Goal: Task Accomplishment & Management: Use online tool/utility

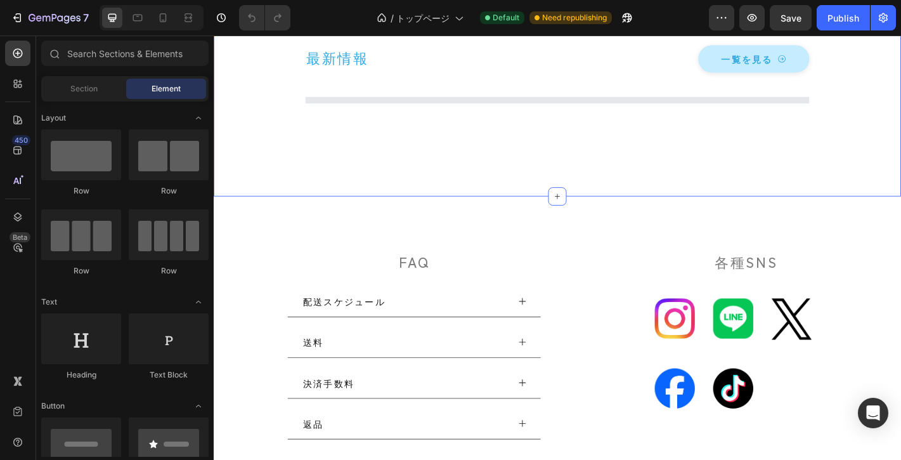
scroll to position [5811, 0]
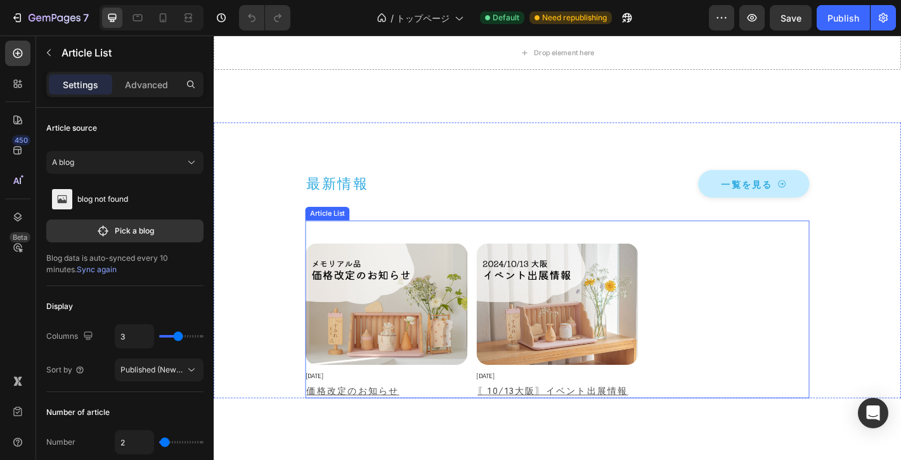
click at [341, 235] on div "Article List" at bounding box center [340, 232] width 44 height 11
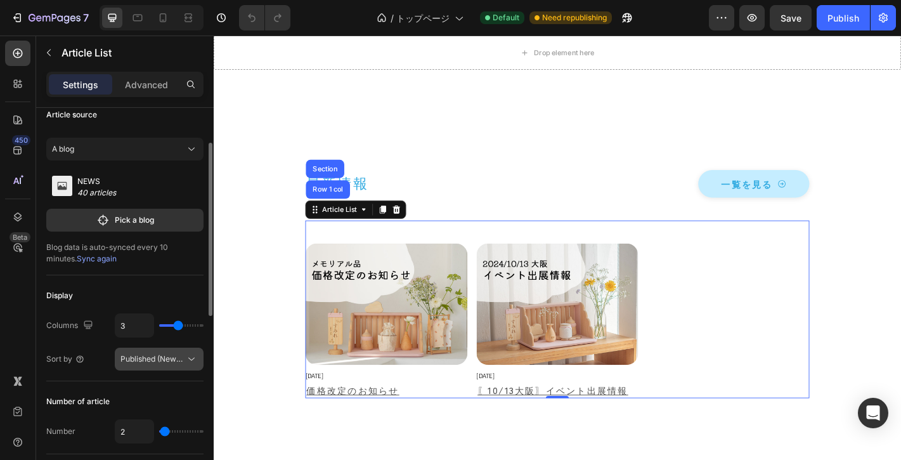
scroll to position [34, 0]
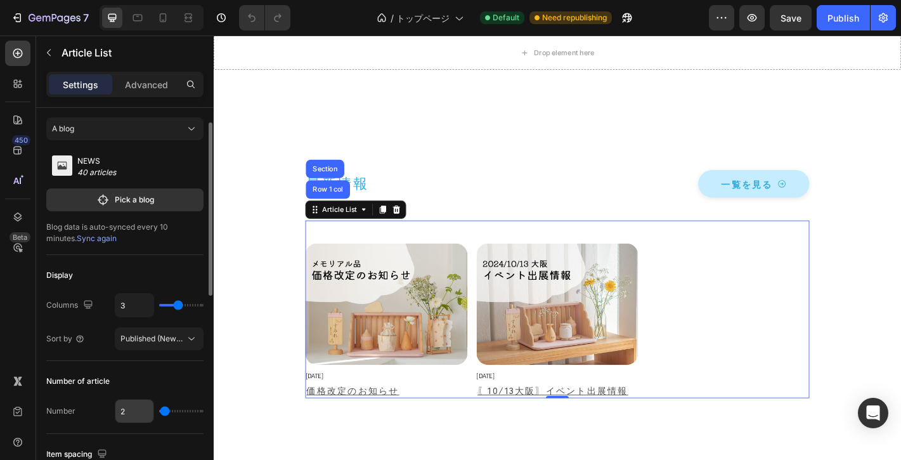
click at [151, 411] on input "2" at bounding box center [134, 410] width 38 height 23
type input "3"
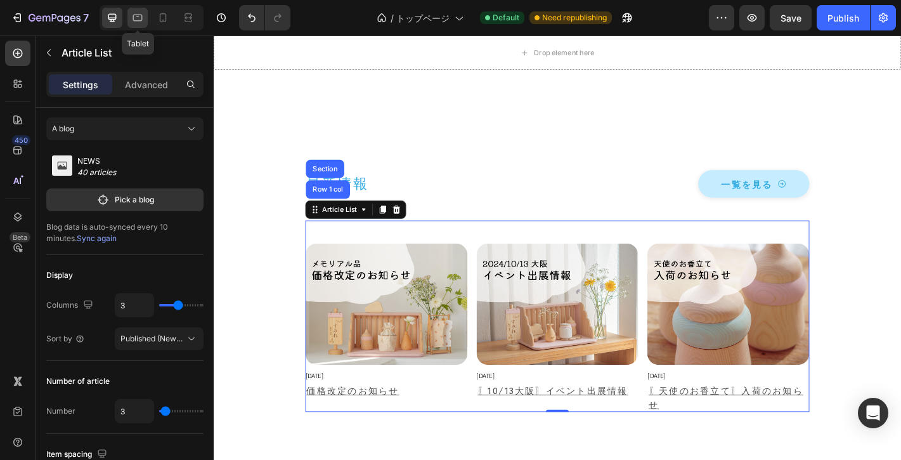
click at [139, 22] on icon at bounding box center [137, 17] width 13 height 13
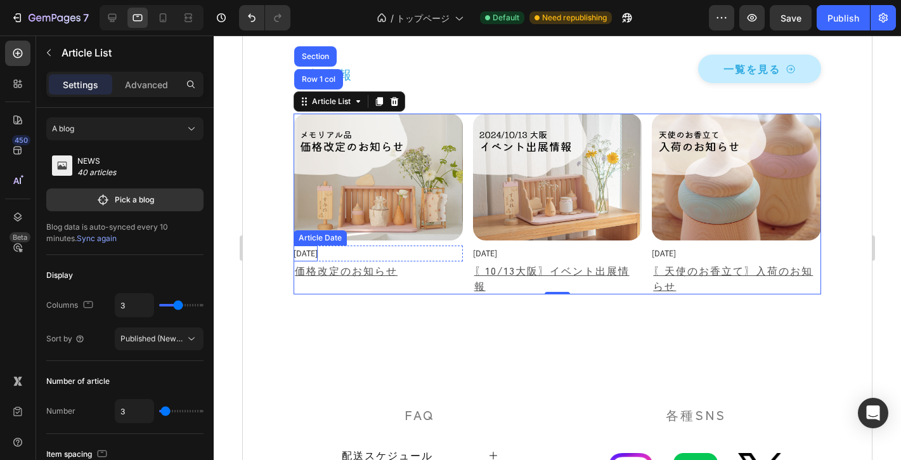
scroll to position [5825, 0]
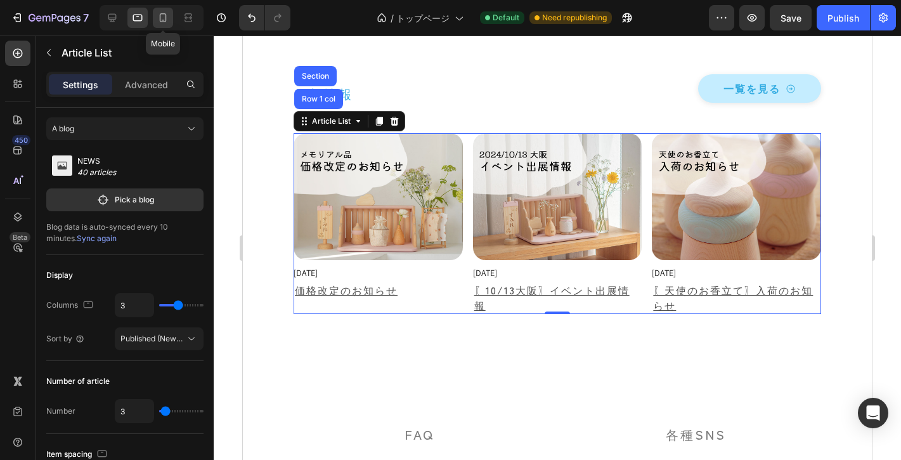
click at [162, 17] on icon at bounding box center [163, 17] width 13 height 13
type input "2"
type input "24"
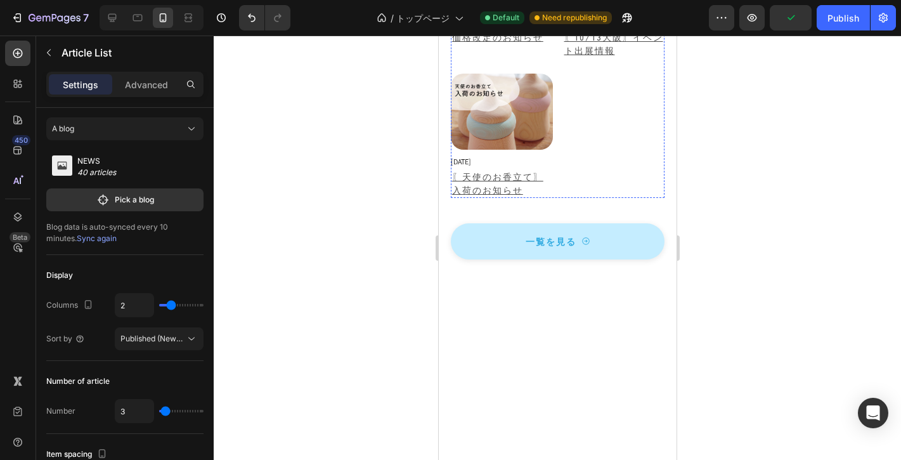
scroll to position [6358, 0]
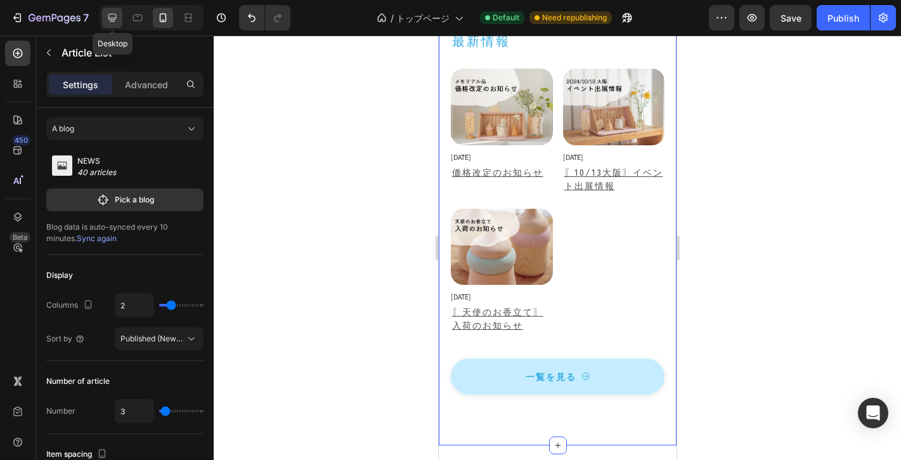
click at [118, 17] on icon at bounding box center [112, 17] width 13 height 13
type input "3"
type input "16"
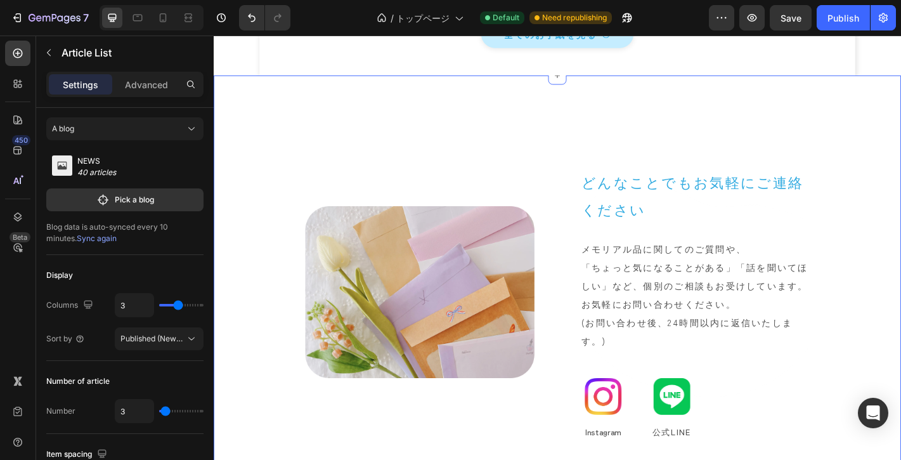
scroll to position [5333, 0]
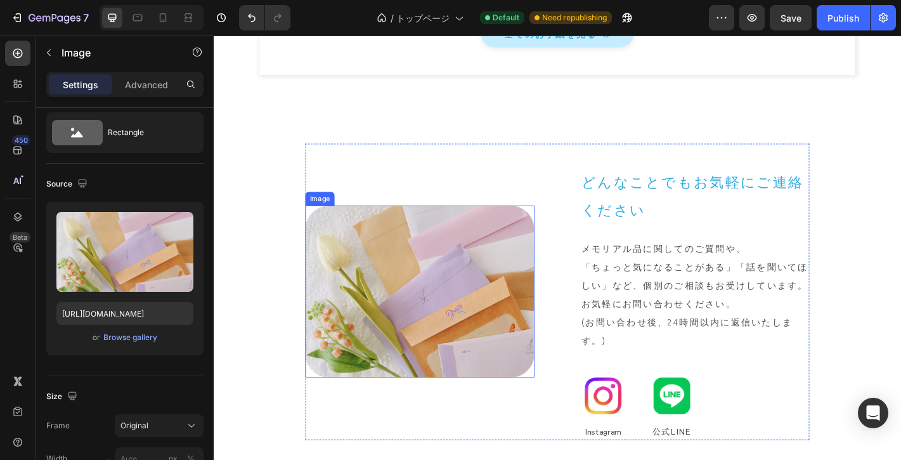
click at [394, 300] on img at bounding box center [442, 319] width 254 height 190
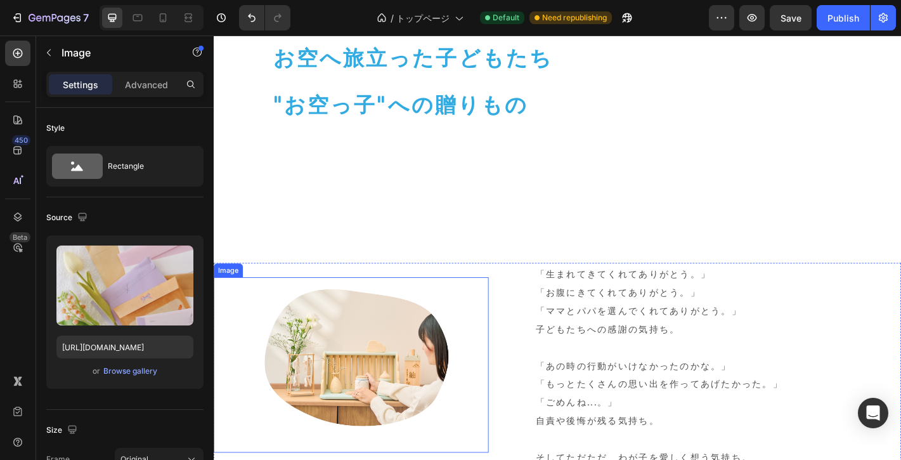
scroll to position [275, 0]
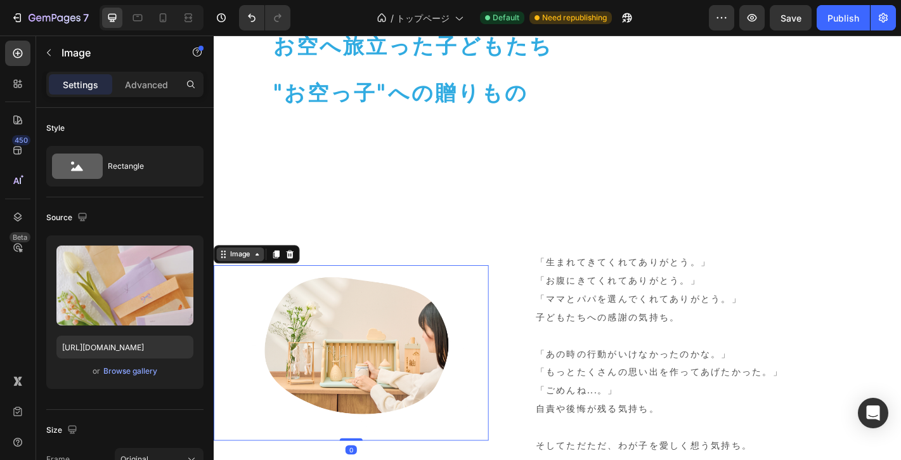
click at [235, 285] on div "Image" at bounding box center [243, 277] width 53 height 15
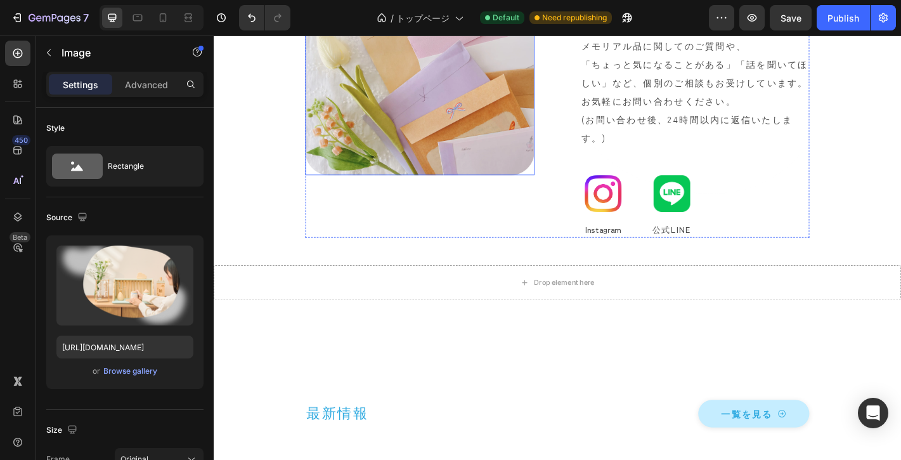
scroll to position [5489, 0]
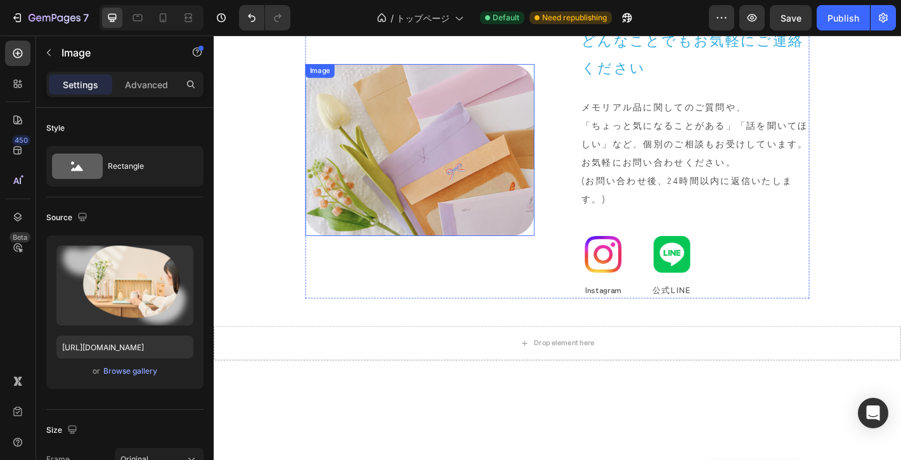
click at [333, 79] on div "Image" at bounding box center [331, 74] width 27 height 11
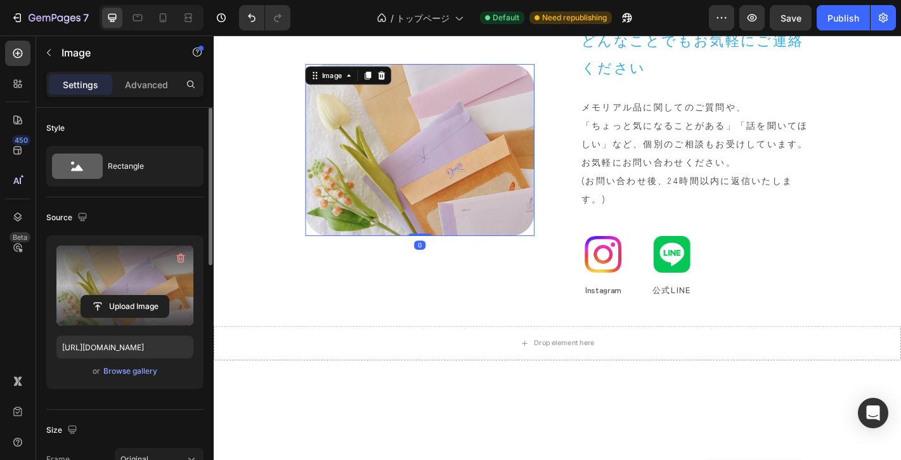
click at [160, 276] on label at bounding box center [124, 285] width 137 height 80
click at [160, 295] on input "file" at bounding box center [124, 306] width 87 height 22
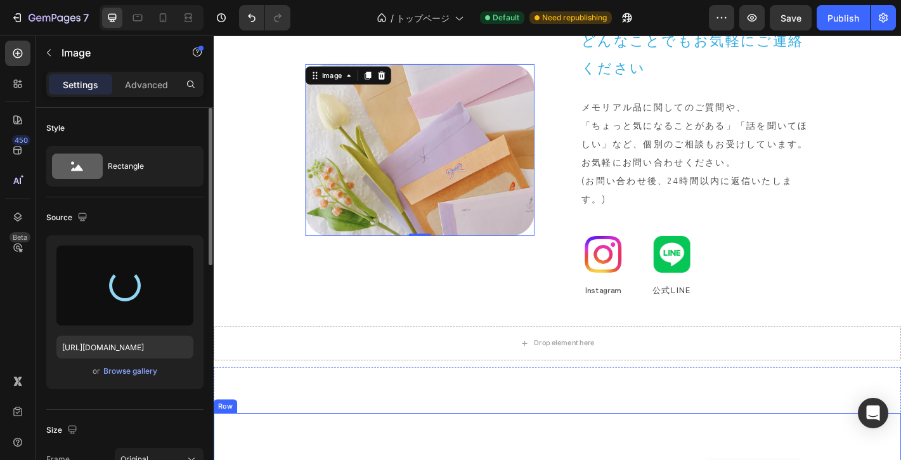
type input "[URL][DOMAIN_NAME]"
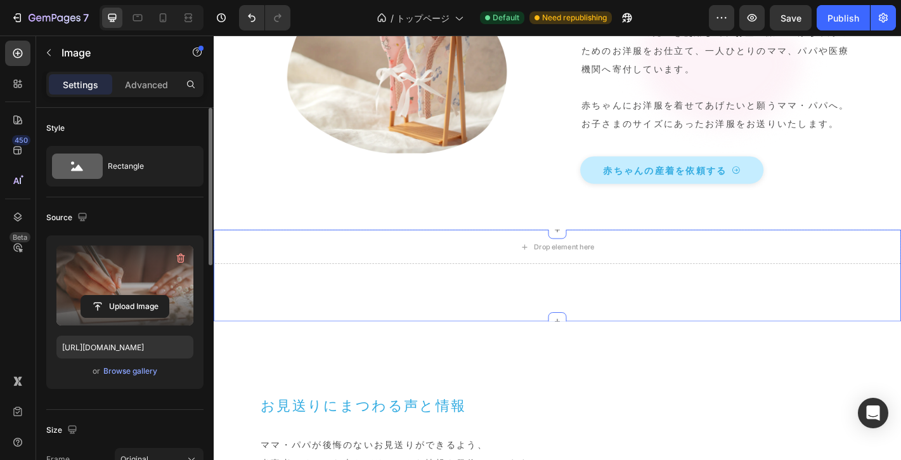
scroll to position [3659, 0]
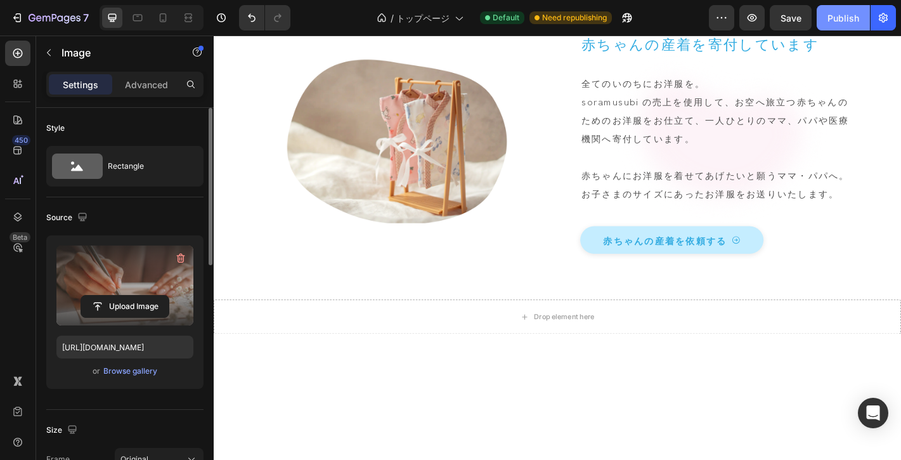
click at [846, 23] on div "Publish" at bounding box center [843, 17] width 32 height 13
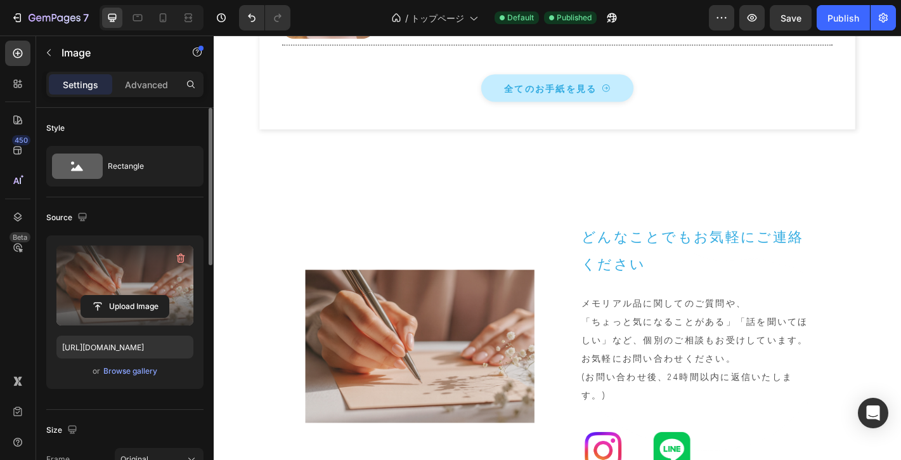
scroll to position [5283, 0]
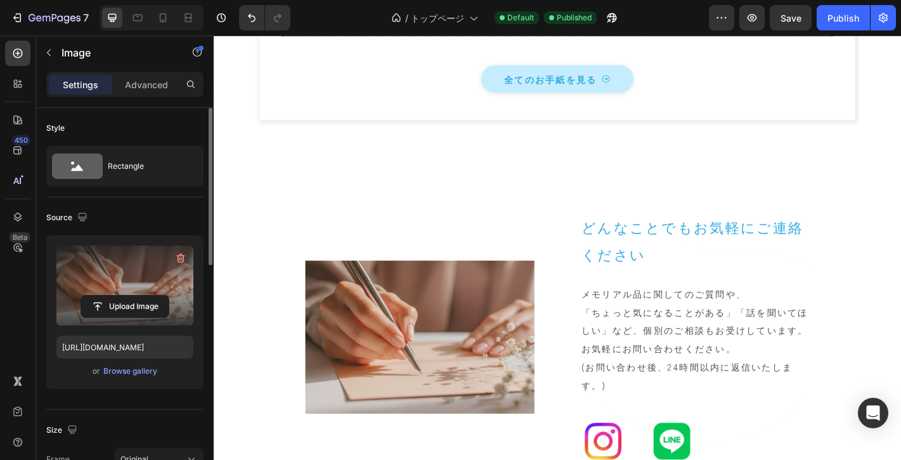
click at [132, 281] on label at bounding box center [124, 285] width 137 height 80
click at [132, 295] on input "file" at bounding box center [124, 306] width 87 height 22
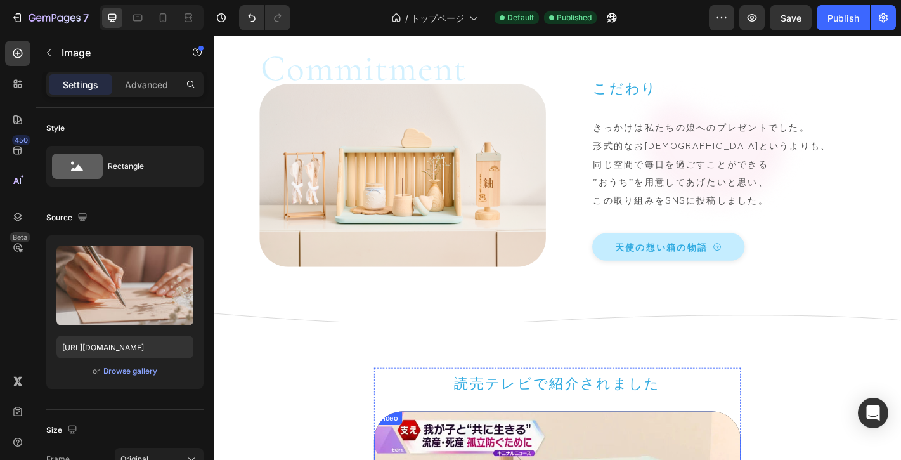
scroll to position [1227, 0]
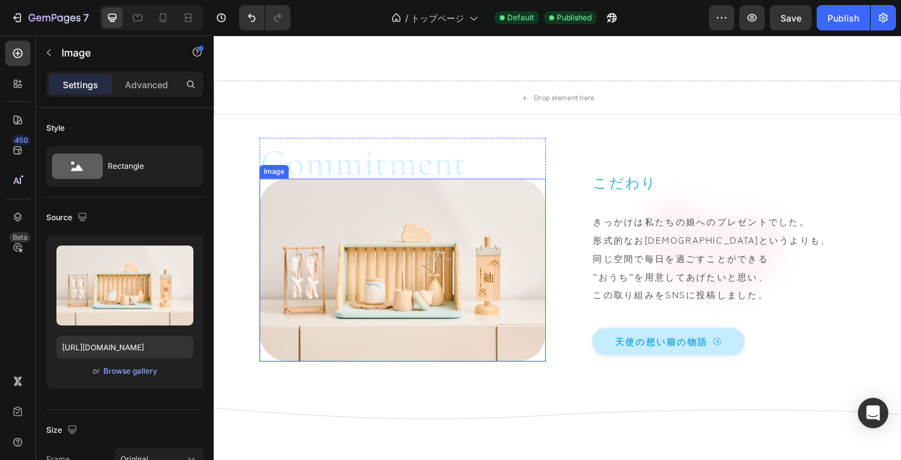
click at [282, 189] on div "Image" at bounding box center [280, 186] width 27 height 11
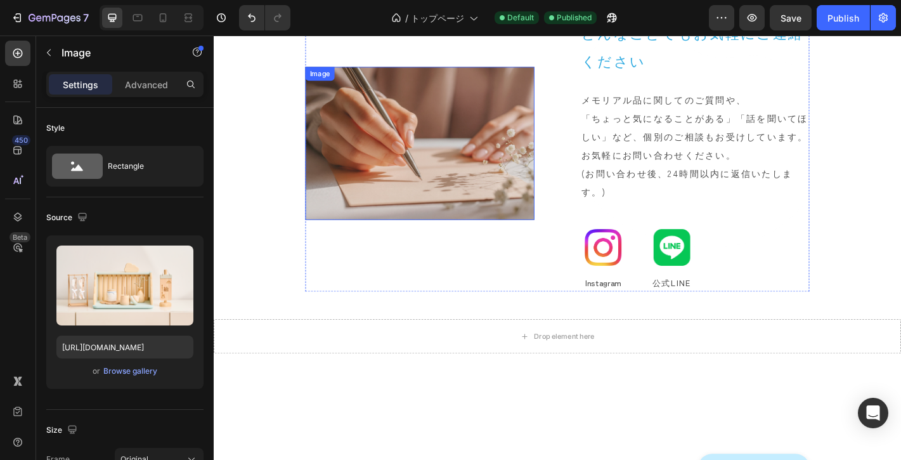
scroll to position [5495, 0]
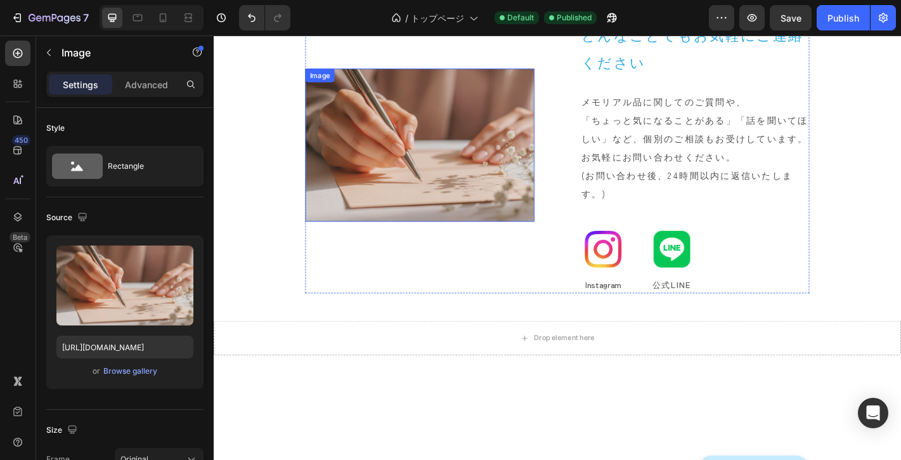
click at [435, 168] on img at bounding box center [442, 156] width 254 height 169
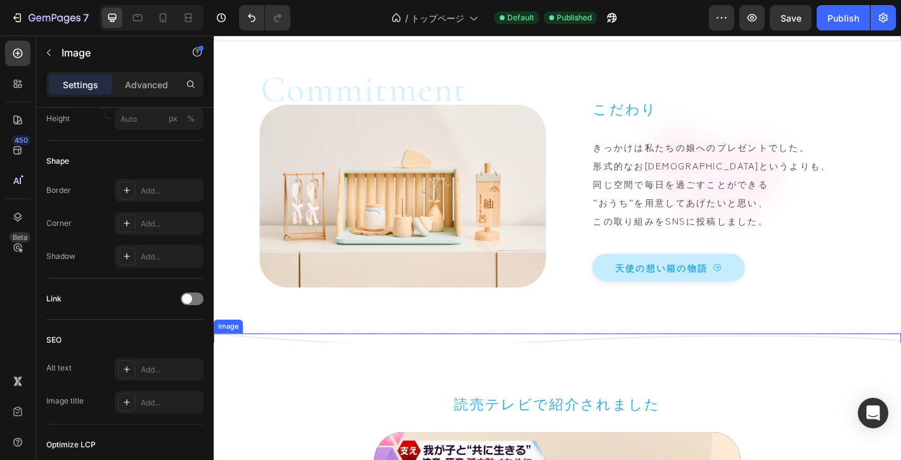
scroll to position [1231, 0]
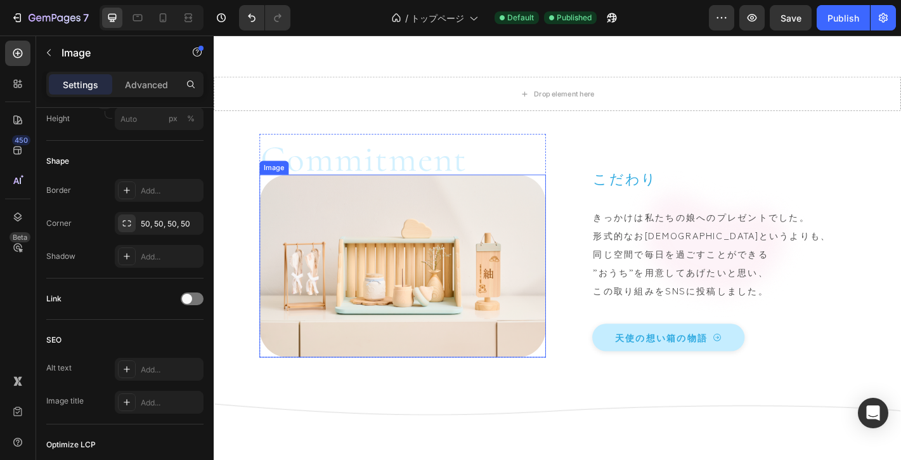
click at [400, 288] on img at bounding box center [422, 291] width 317 height 202
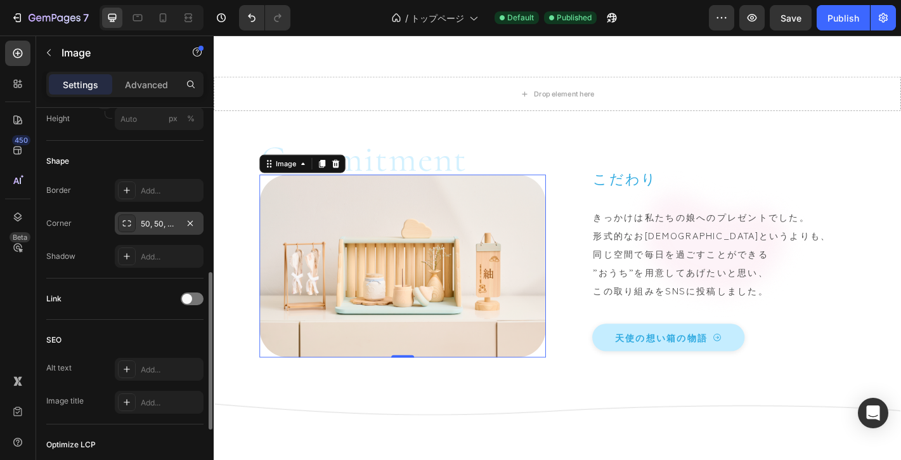
click at [155, 226] on div "50, 50, 50, 50" at bounding box center [159, 223] width 37 height 11
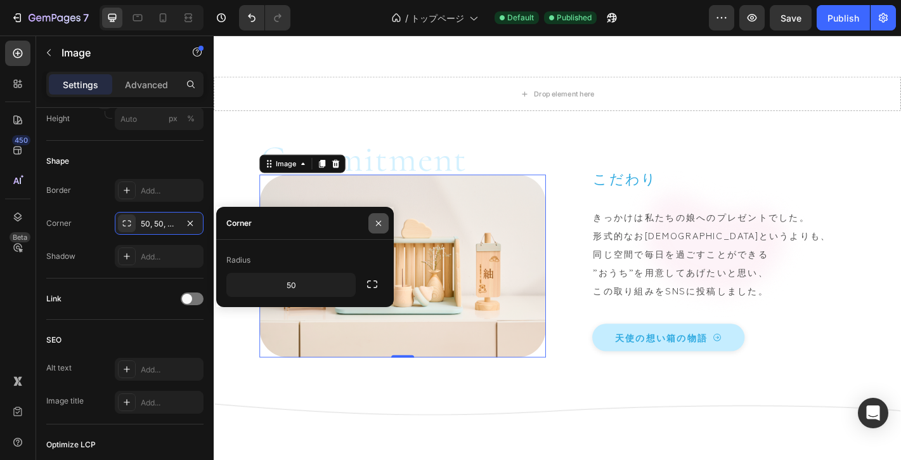
click at [377, 222] on icon "button" at bounding box center [378, 223] width 10 height 10
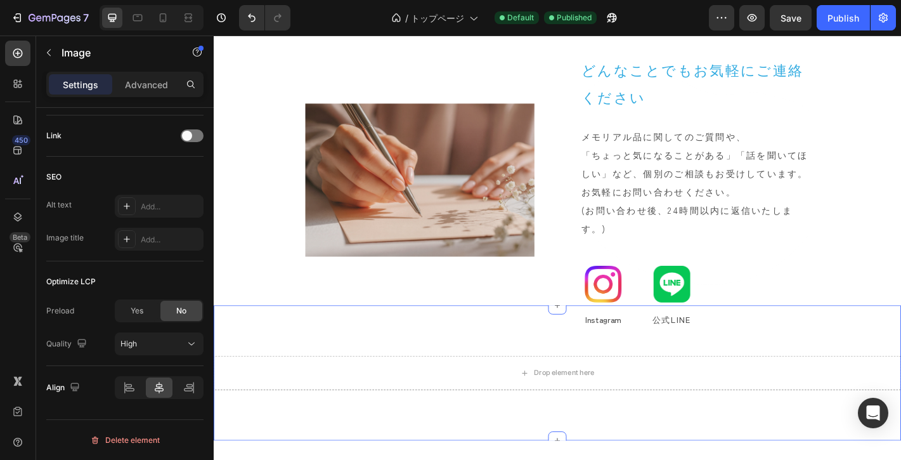
scroll to position [5311, 0]
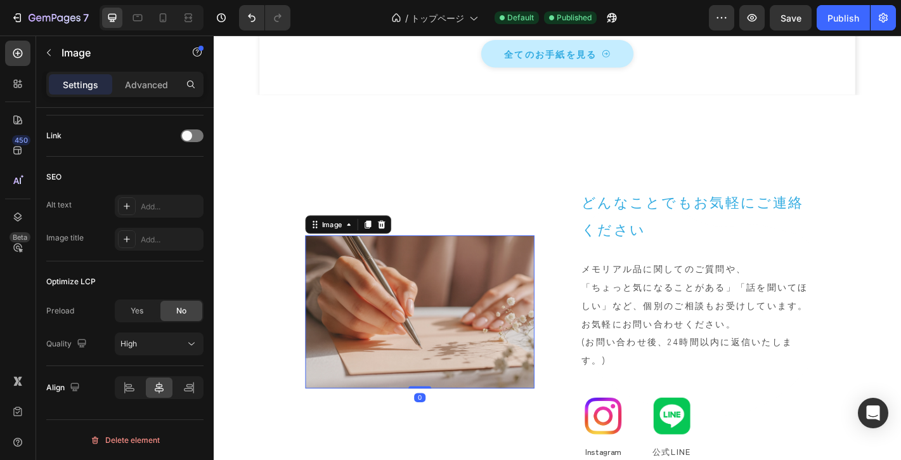
click at [445, 338] on img at bounding box center [442, 341] width 254 height 169
click at [431, 333] on img at bounding box center [442, 341] width 254 height 169
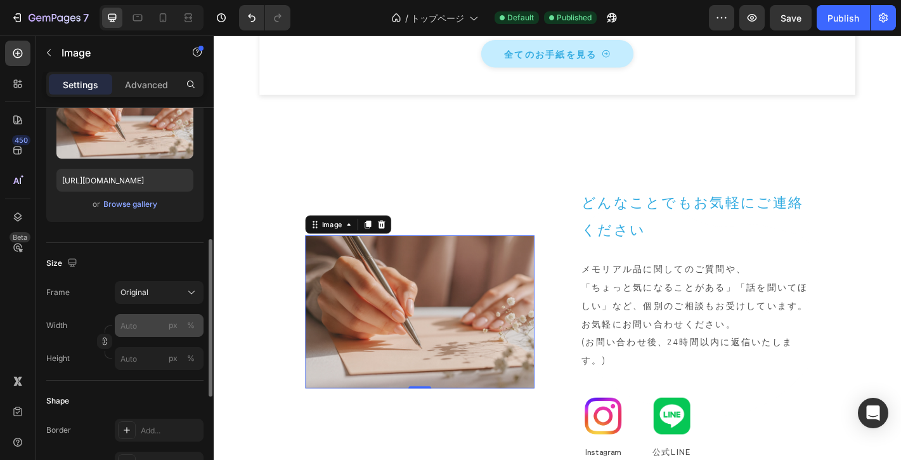
scroll to position [212, 0]
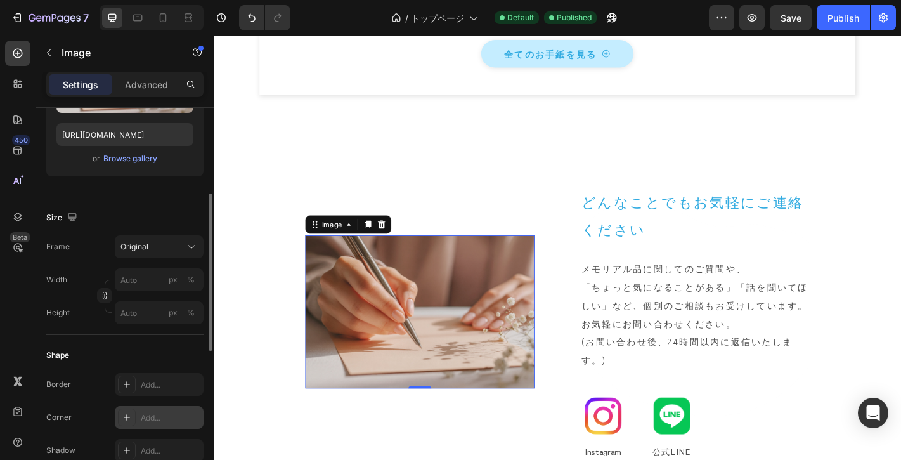
click at [153, 413] on div "Add..." at bounding box center [171, 417] width 60 height 11
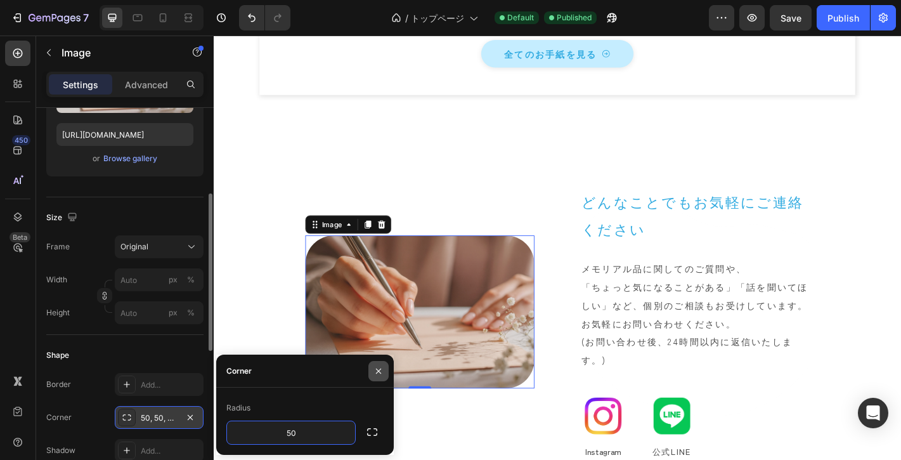
type input "50"
click at [380, 371] on icon "button" at bounding box center [378, 371] width 10 height 10
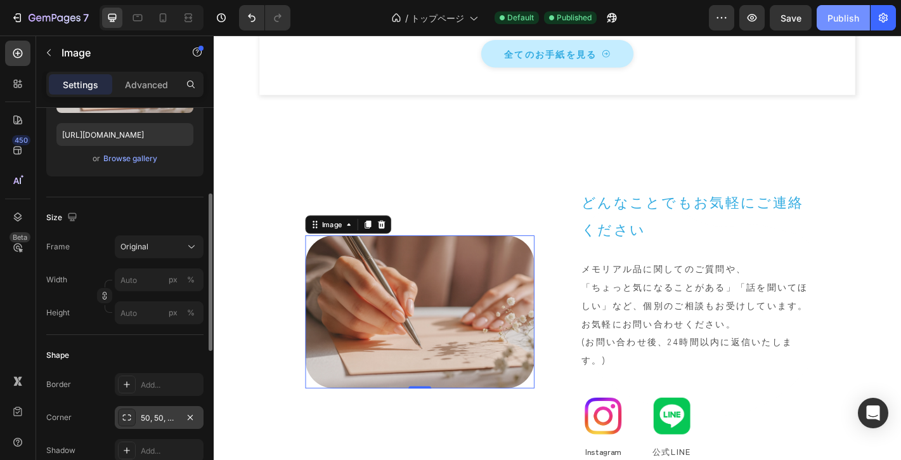
click at [837, 19] on div "Publish" at bounding box center [843, 17] width 32 height 13
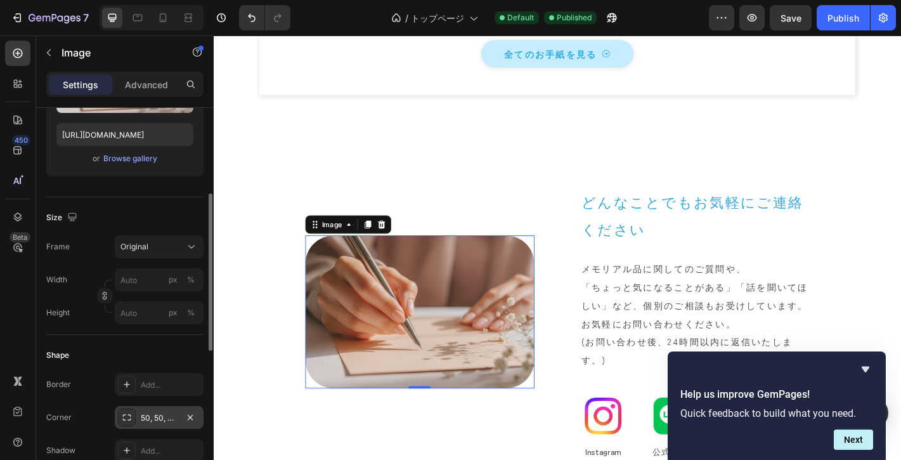
click at [411, 358] on img at bounding box center [442, 341] width 254 height 169
click at [338, 250] on div "Image" at bounding box center [344, 244] width 27 height 11
click at [427, 352] on img at bounding box center [442, 341] width 254 height 169
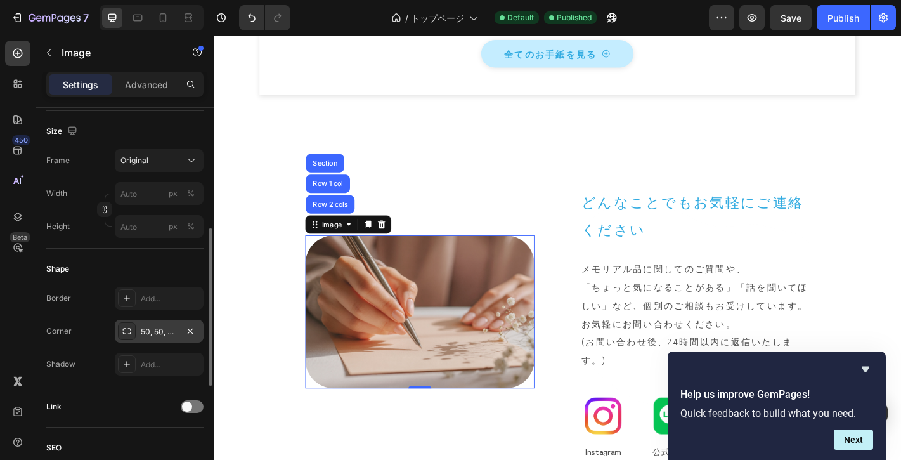
scroll to position [0, 0]
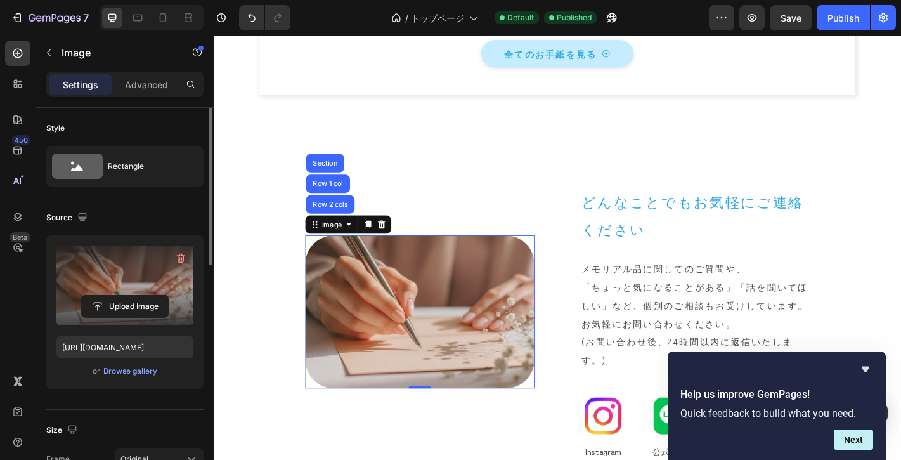
click at [112, 267] on label at bounding box center [124, 285] width 137 height 80
click at [112, 295] on input "file" at bounding box center [124, 306] width 87 height 22
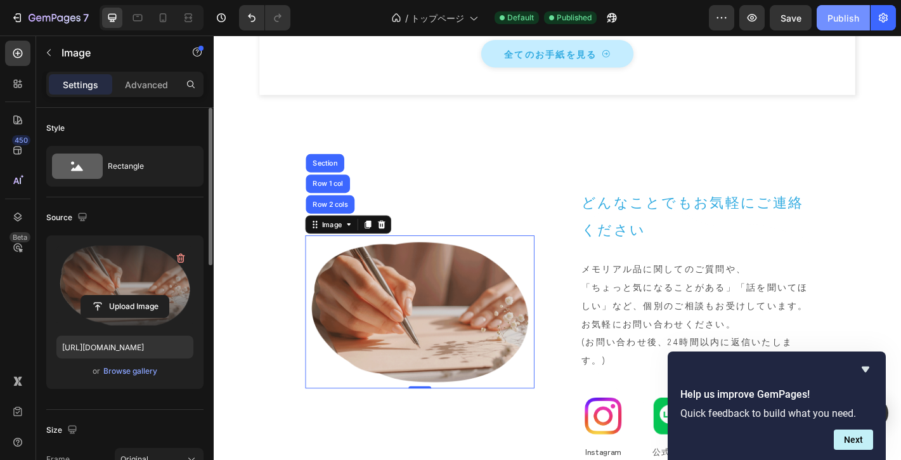
click at [834, 27] on button "Publish" at bounding box center [842, 17] width 53 height 25
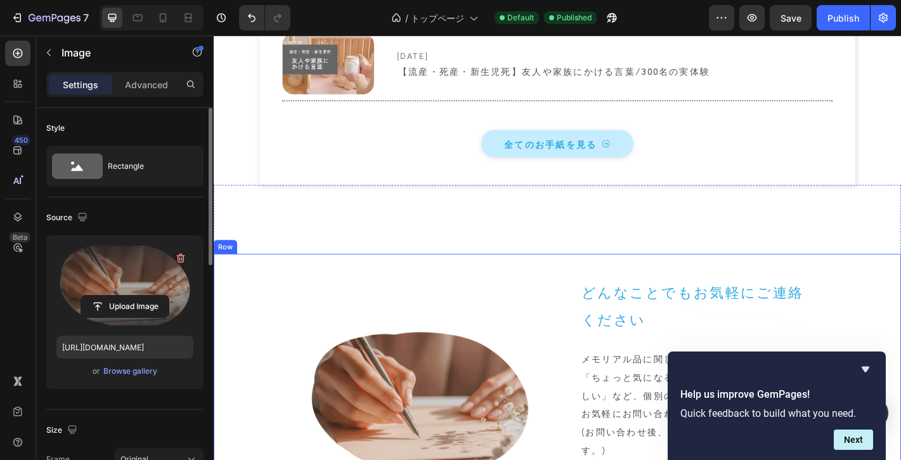
scroll to position [5223, 0]
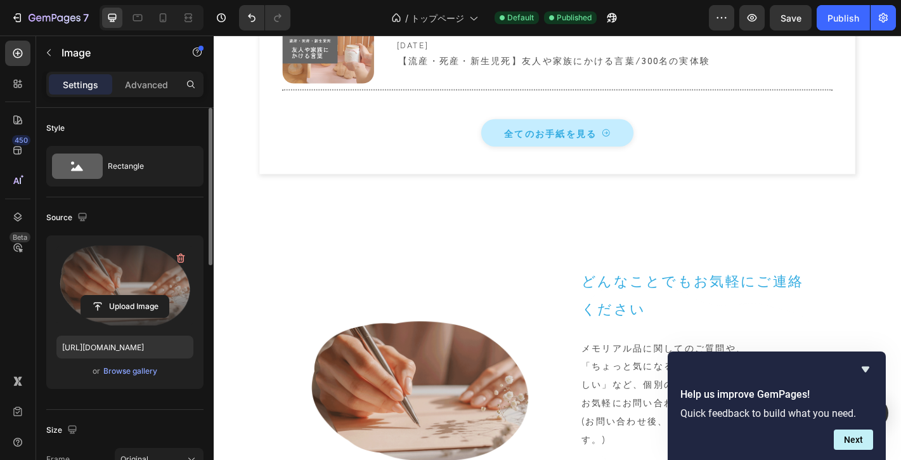
click at [124, 284] on label at bounding box center [124, 285] width 137 height 80
click at [124, 295] on input "file" at bounding box center [124, 306] width 87 height 22
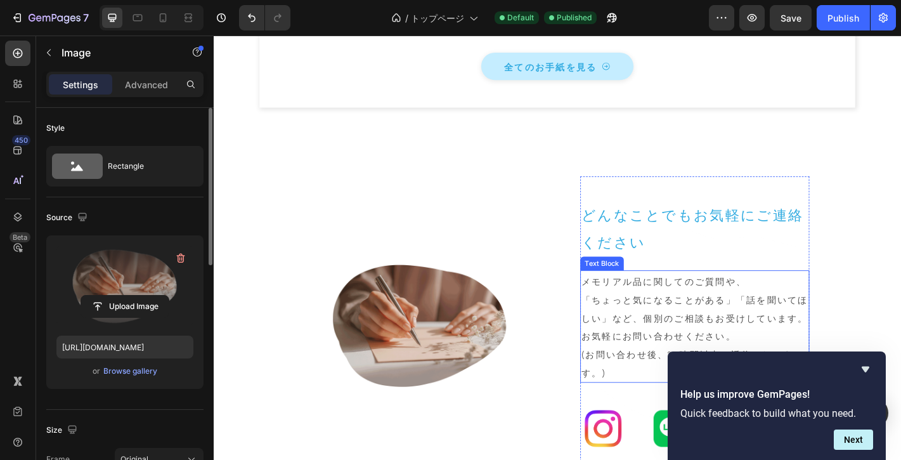
scroll to position [5302, 0]
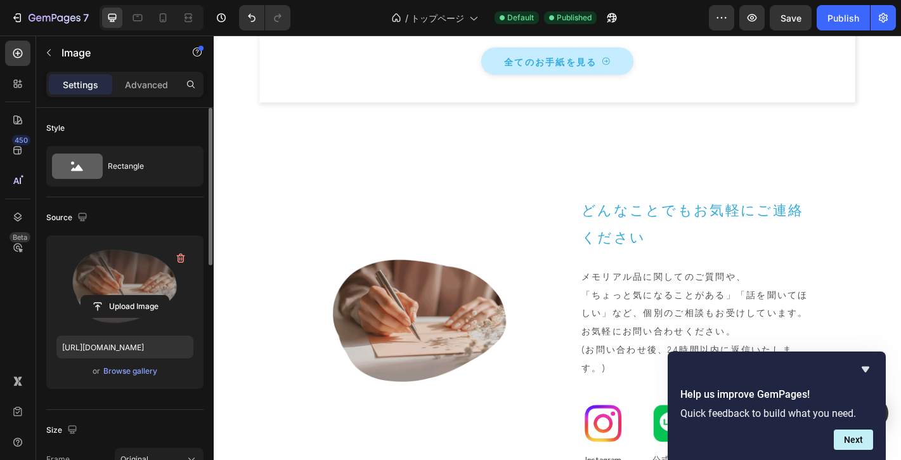
click at [113, 289] on label at bounding box center [124, 285] width 137 height 80
click at [113, 295] on input "file" at bounding box center [124, 306] width 87 height 22
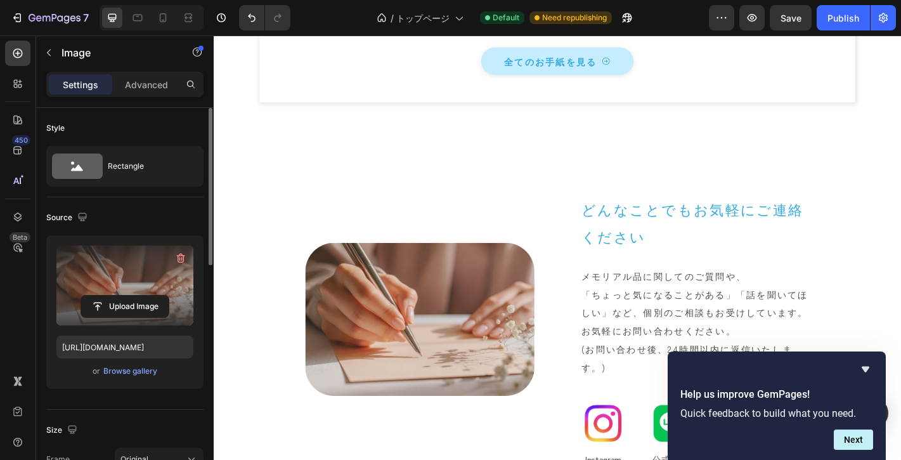
click at [136, 283] on label at bounding box center [124, 285] width 137 height 80
click at [136, 295] on input "file" at bounding box center [124, 306] width 87 height 22
click at [102, 302] on input "file" at bounding box center [124, 306] width 87 height 22
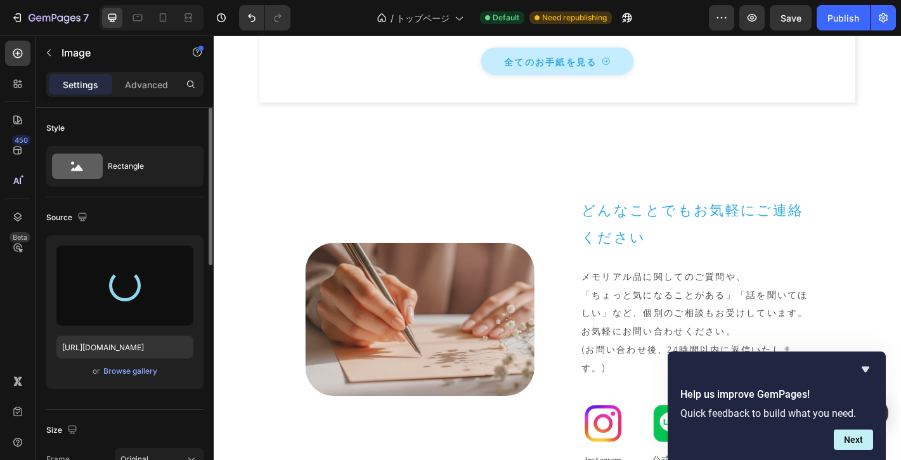
type input "[URL][DOMAIN_NAME]"
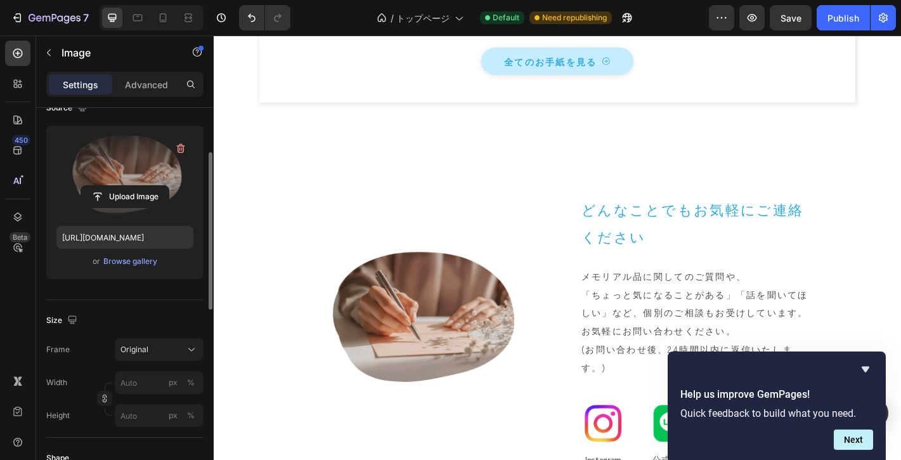
scroll to position [199, 0]
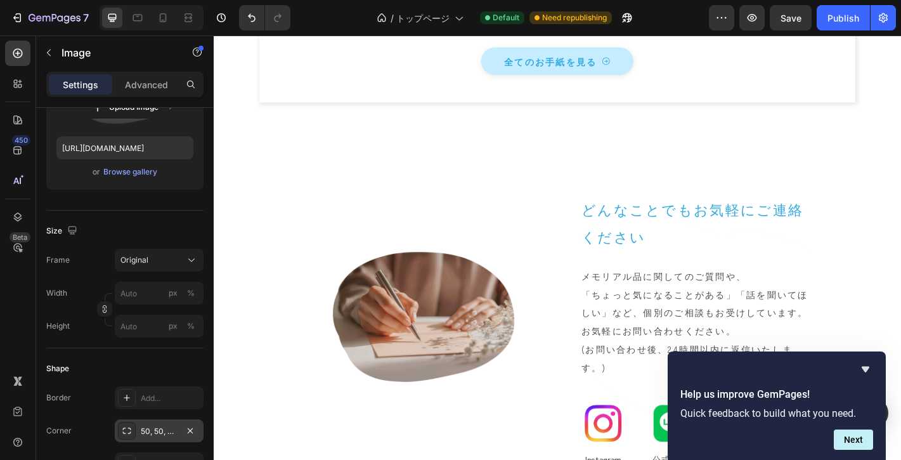
click at [151, 428] on div "50, 50, 50, 50" at bounding box center [159, 430] width 37 height 11
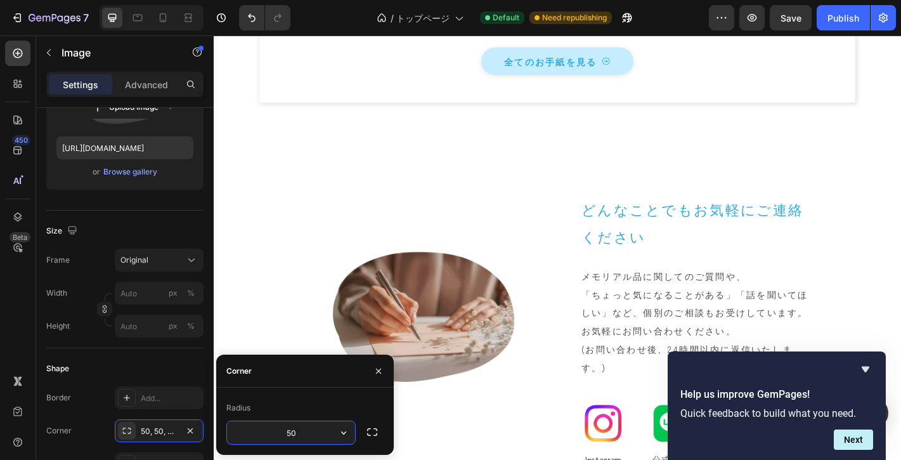
type input "8"
click at [165, 368] on div "Shape" at bounding box center [124, 368] width 157 height 20
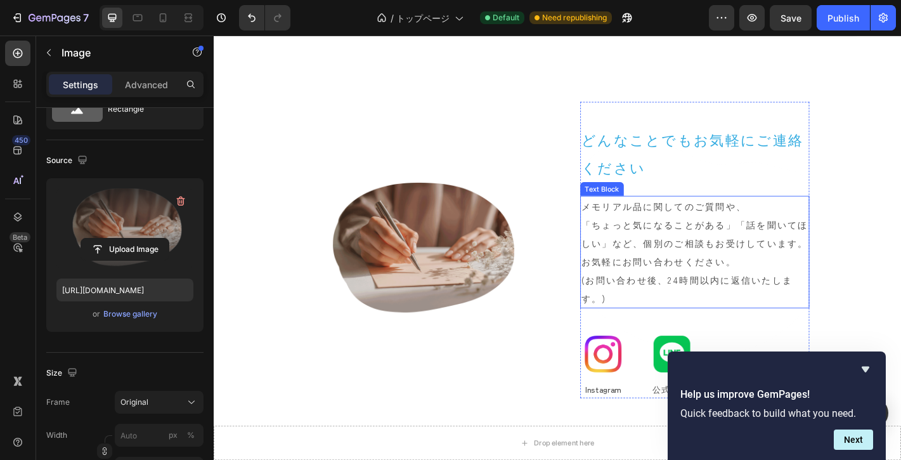
scroll to position [5380, 0]
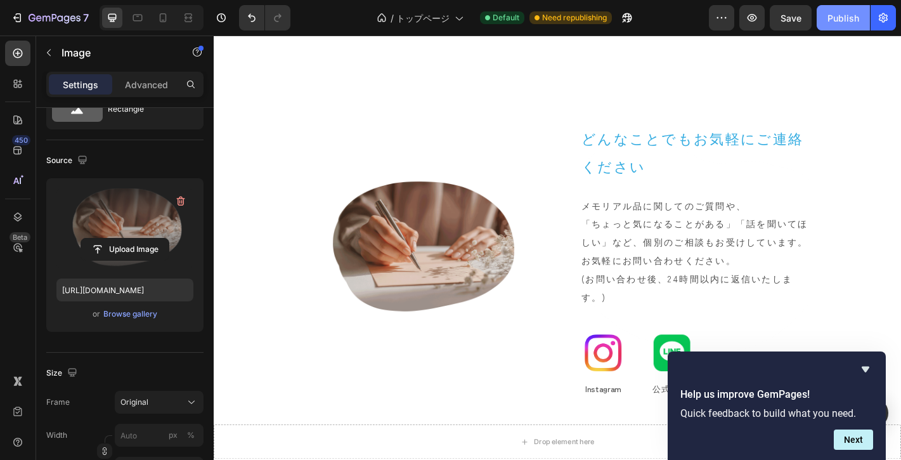
click at [849, 16] on div "Publish" at bounding box center [843, 17] width 32 height 13
click at [146, 228] on label at bounding box center [124, 228] width 137 height 80
click at [146, 238] on input "file" at bounding box center [124, 249] width 87 height 22
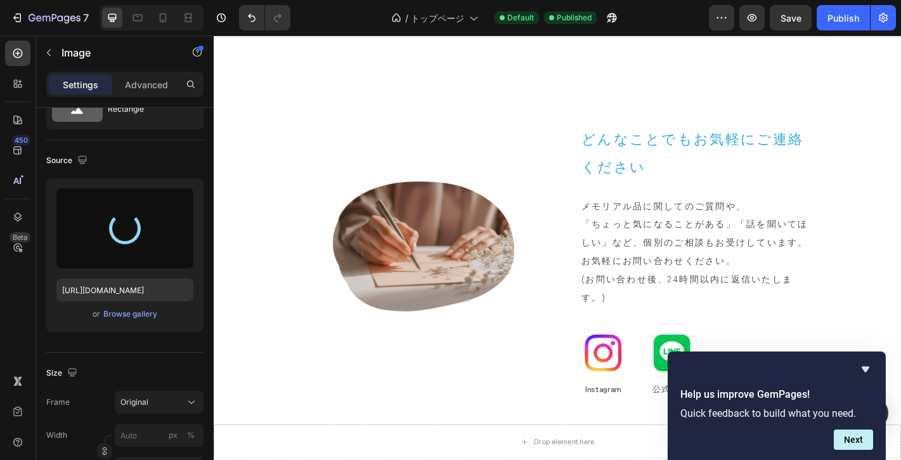
type input "[URL][DOMAIN_NAME]"
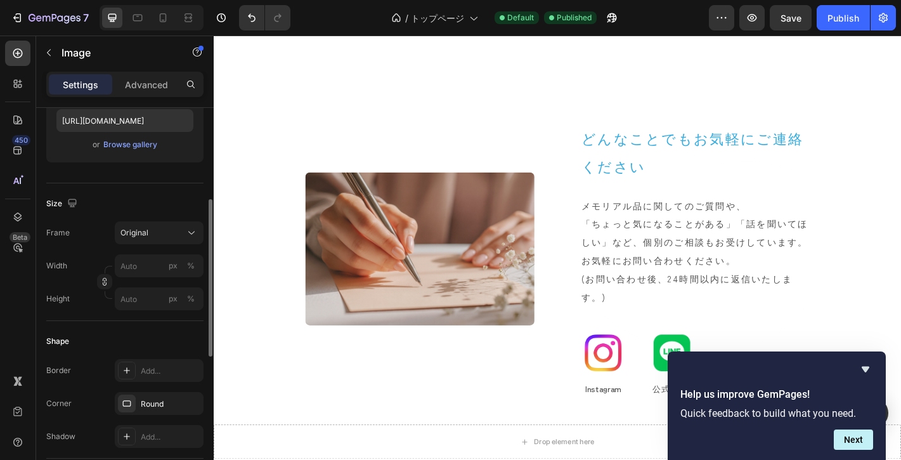
scroll to position [319, 0]
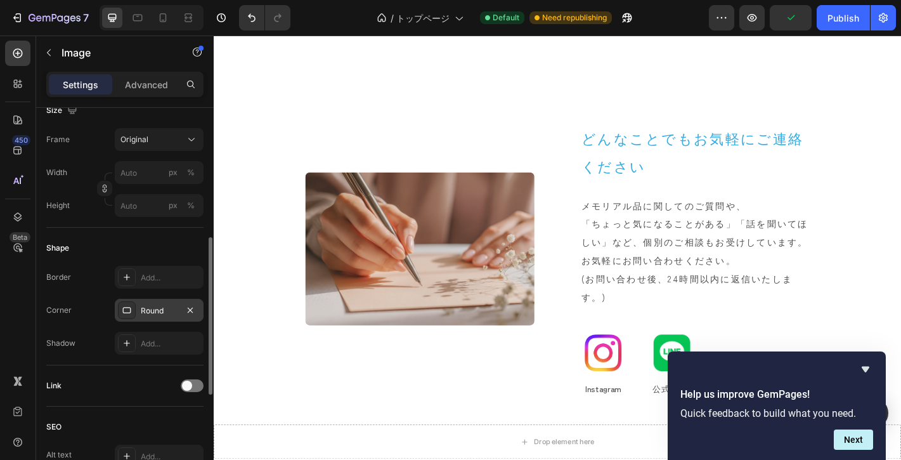
click at [162, 310] on div "Round" at bounding box center [159, 310] width 37 height 11
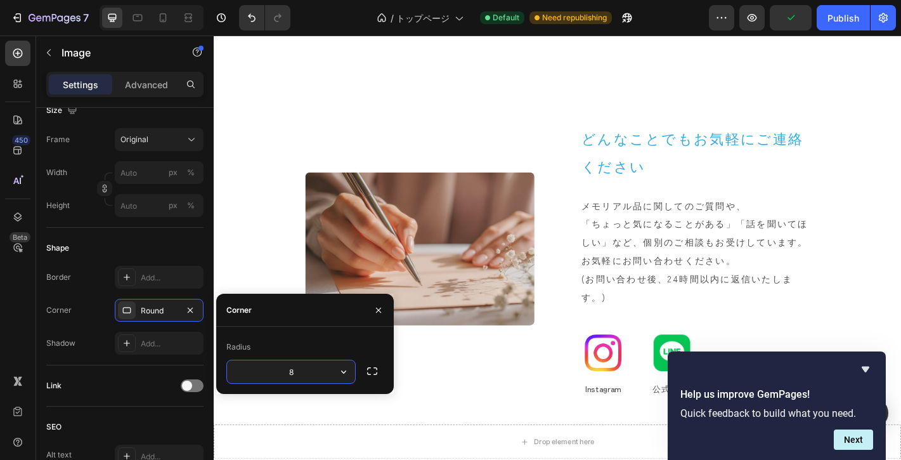
click at [304, 375] on input "8" at bounding box center [291, 371] width 128 height 23
drag, startPoint x: 300, startPoint y: 373, endPoint x: 270, endPoint y: 374, distance: 30.5
click at [270, 374] on input "8" at bounding box center [291, 371] width 128 height 23
type input "50"
click at [380, 310] on icon "button" at bounding box center [378, 310] width 10 height 10
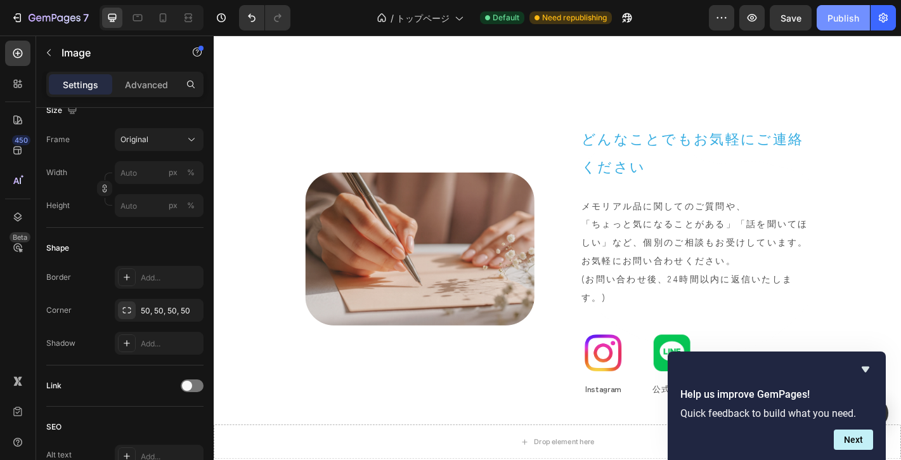
click at [842, 22] on div "Publish" at bounding box center [843, 17] width 32 height 13
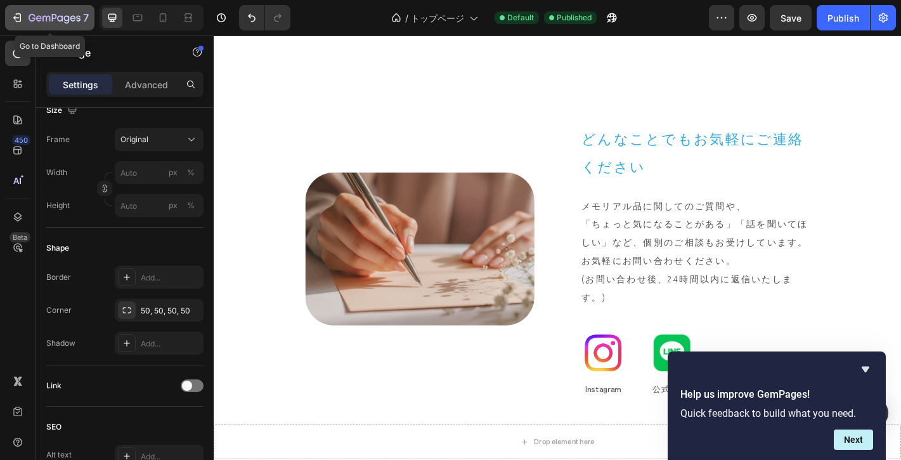
click at [69, 23] on icon "button" at bounding box center [55, 18] width 52 height 11
